Goal: Information Seeking & Learning: Learn about a topic

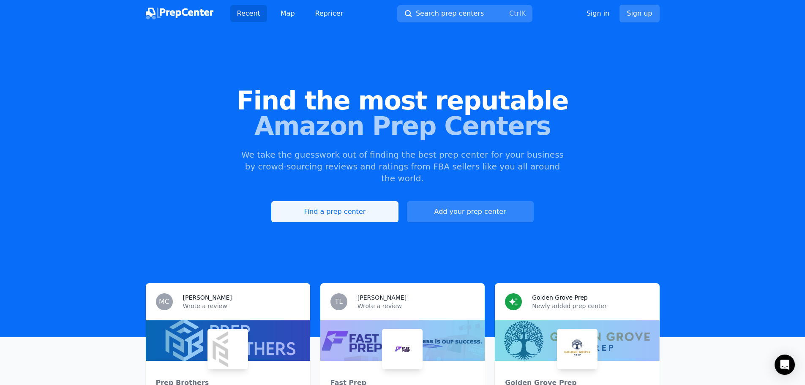
click at [359, 205] on link "Find a prep center" at bounding box center [334, 211] width 127 height 21
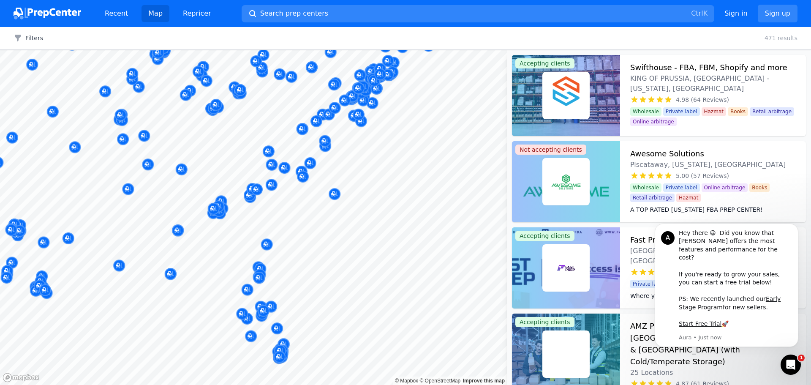
click at [351, 211] on body "Recent Map Repricer Search prep centers Ctrl K Open main menu Sign in Sign up F…" at bounding box center [405, 192] width 811 height 385
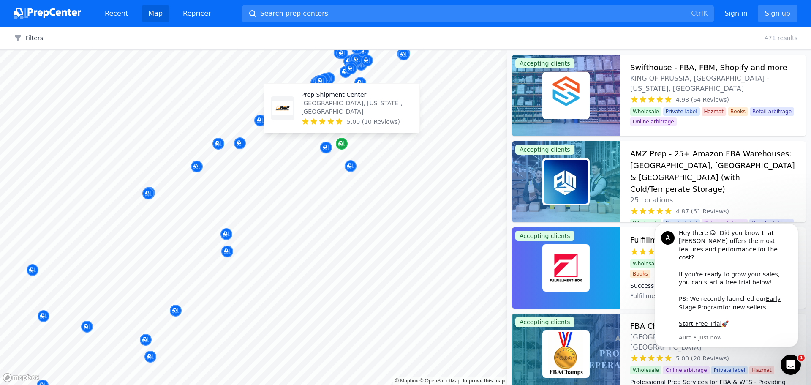
click at [340, 146] on icon "Map marker" at bounding box center [341, 143] width 7 height 5
click at [342, 143] on icon "Map marker" at bounding box center [340, 143] width 4 height 4
click at [336, 99] on p "Prep Shipment Center" at bounding box center [357, 94] width 112 height 8
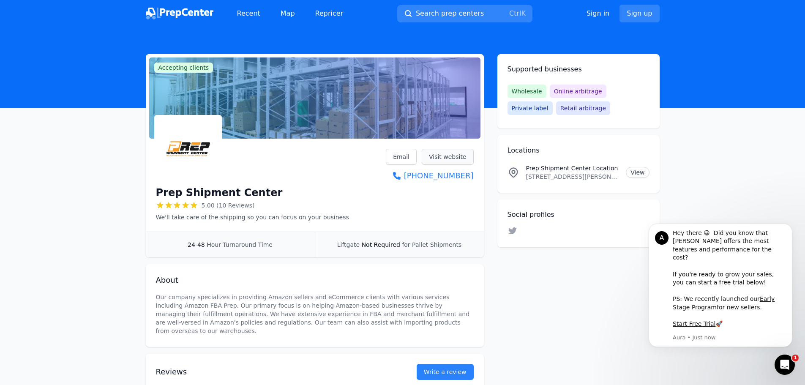
click at [437, 160] on link "Visit website" at bounding box center [448, 157] width 52 height 16
click at [506, 226] on div "Social profiles Linkedin Facebook Instagram Twitter YouTube" at bounding box center [578, 223] width 162 height 48
click at [509, 229] on icon at bounding box center [512, 230] width 8 height 7
click at [457, 14] on span "Search prep centers" at bounding box center [450, 13] width 68 height 10
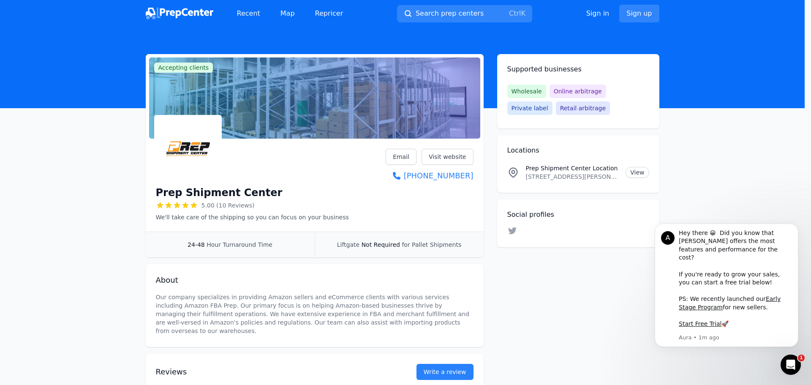
click at [656, 80] on div at bounding box center [405, 192] width 811 height 385
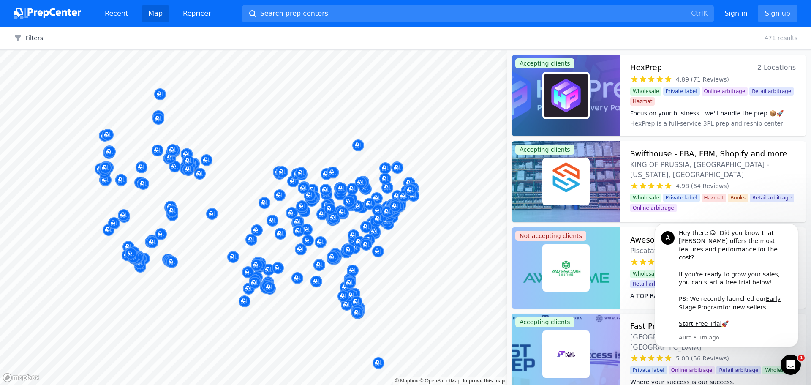
click at [32, 42] on div "Filters Clear all 471 results" at bounding box center [405, 38] width 811 height 22
click at [30, 38] on button "Filters" at bounding box center [29, 38] width 30 height 8
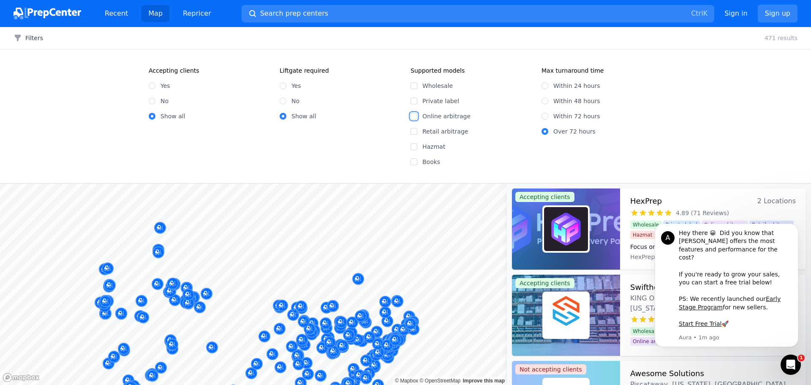
click at [414, 116] on input "Online arbitrage" at bounding box center [414, 116] width 7 height 7
checkbox input "true"
click at [242, 108] on div "Yes No Show all" at bounding box center [209, 98] width 121 height 46
click at [150, 84] on input "Yes" at bounding box center [152, 85] width 7 height 7
radio input "true"
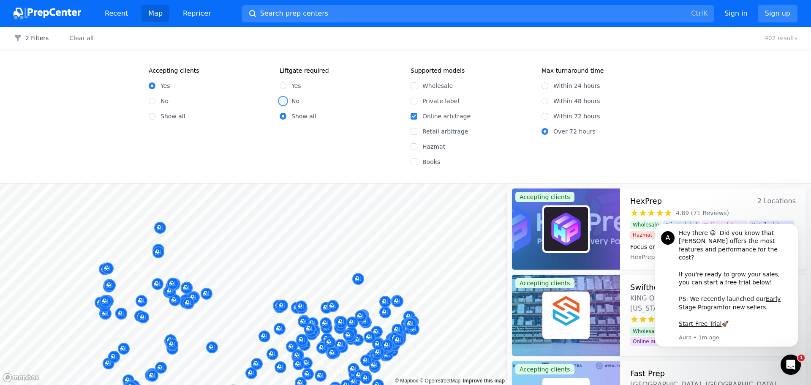
click at [283, 101] on input "No" at bounding box center [283, 101] width 7 height 7
radio input "true"
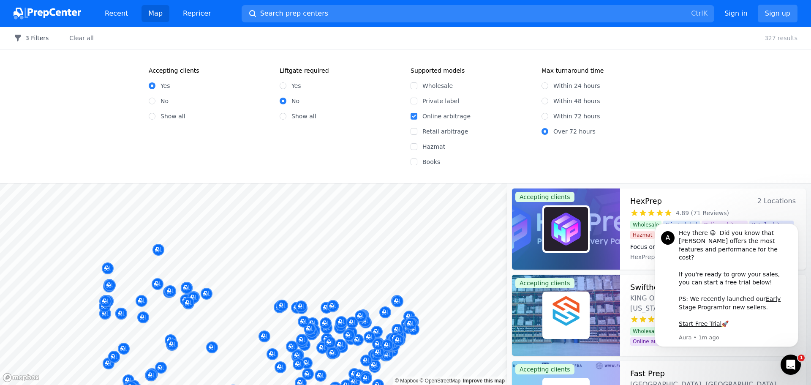
click at [39, 40] on button "3 Filters" at bounding box center [31, 38] width 35 height 8
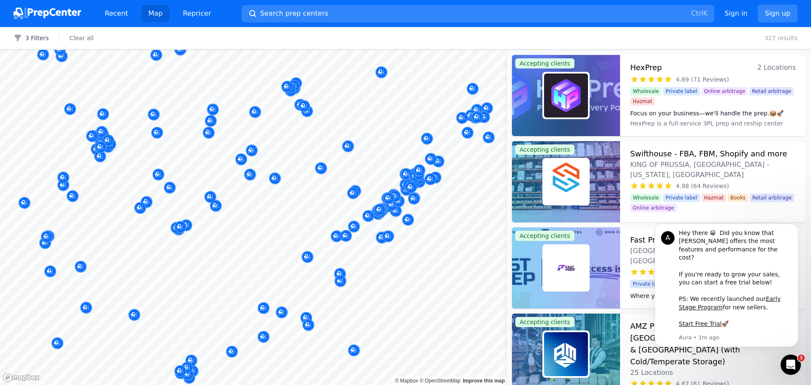
click at [422, 241] on body "Recent Map Repricer Search prep centers Ctrl K Open main menu Sign in Sign up F…" at bounding box center [405, 192] width 811 height 385
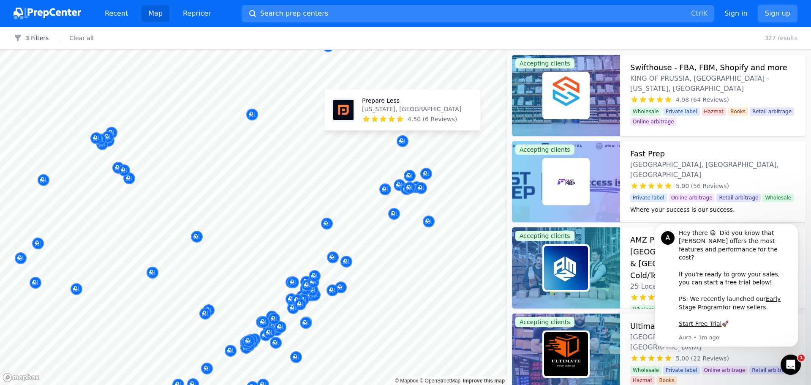
click at [401, 141] on div at bounding box center [421, 138] width 162 height 7
click at [394, 112] on p "[US_STATE], [GEOGRAPHIC_DATA]" at bounding box center [411, 109] width 99 height 8
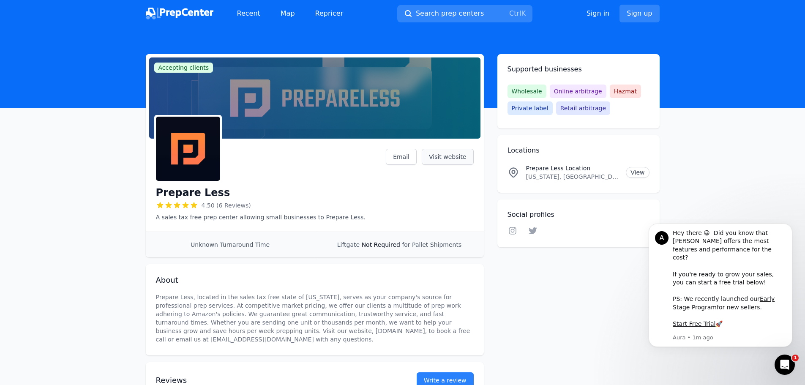
click at [438, 161] on link "Visit website" at bounding box center [448, 157] width 52 height 16
